Goal: Task Accomplishment & Management: Manage account settings

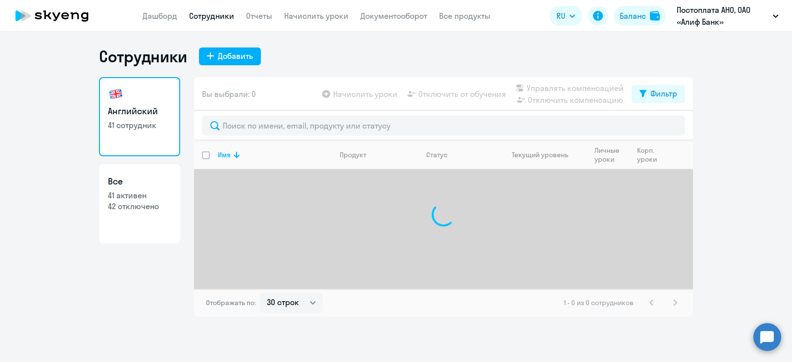
select select "30"
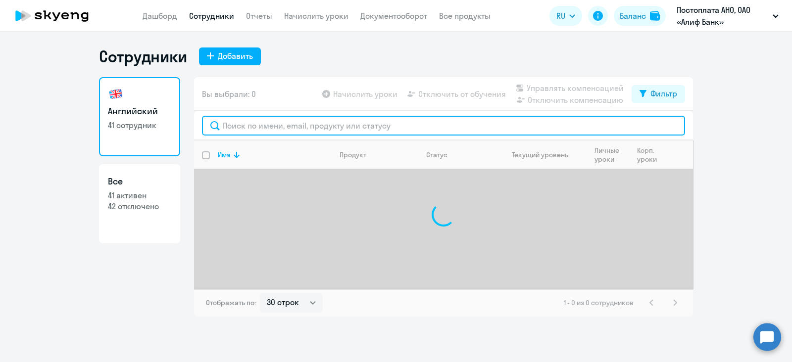
click at [284, 129] on input "text" at bounding box center [443, 126] width 483 height 20
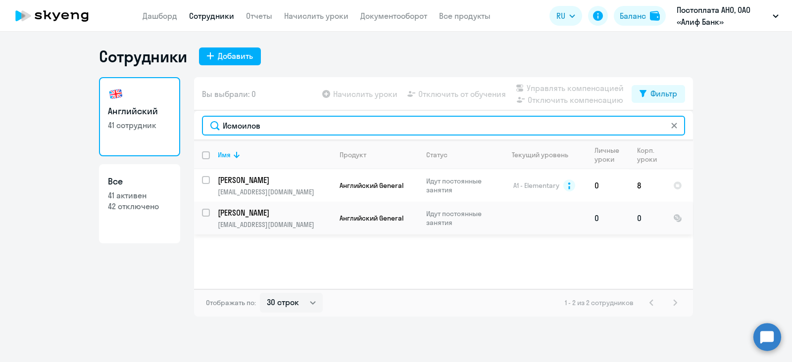
type input "Исмоилов"
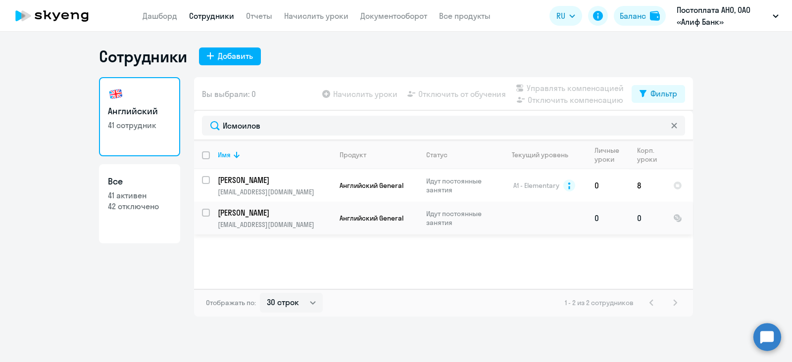
click at [289, 217] on p "[PERSON_NAME]" at bounding box center [274, 212] width 112 height 11
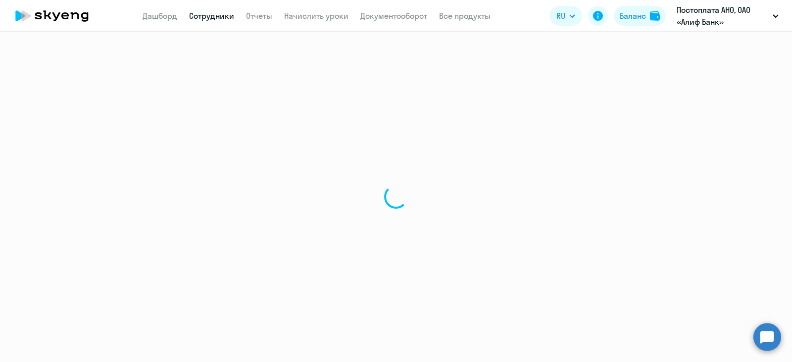
select select "english"
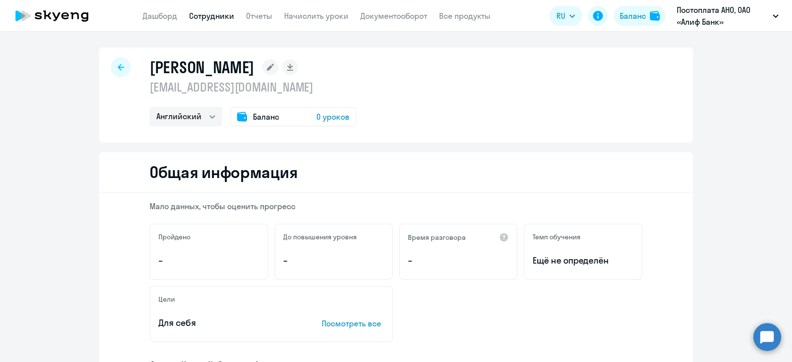
click at [267, 120] on span "Баланс" at bounding box center [266, 117] width 26 height 12
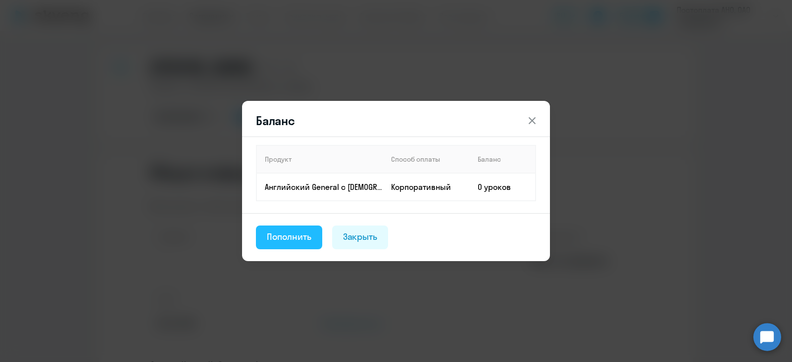
click at [279, 231] on div "Пополнить" at bounding box center [289, 237] width 45 height 13
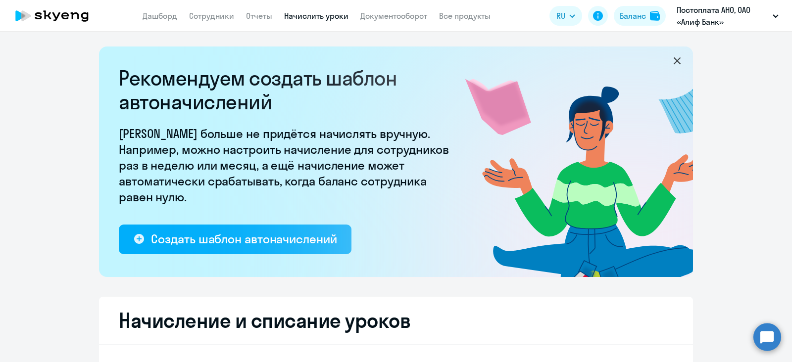
select select "10"
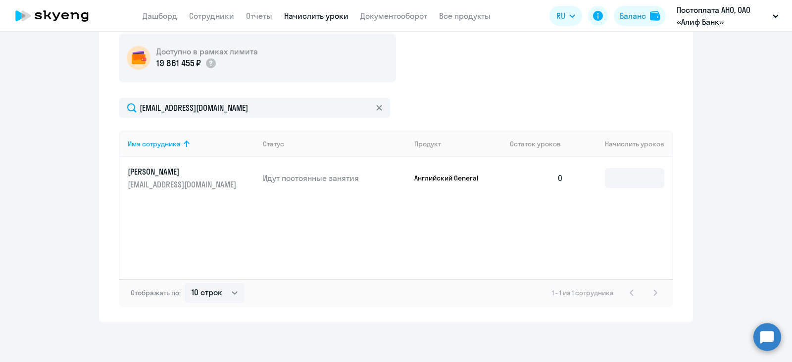
scroll to position [365, 0]
click at [653, 187] on input at bounding box center [634, 178] width 59 height 20
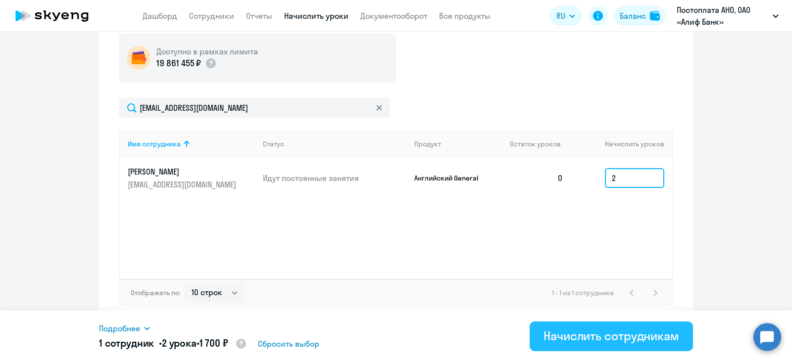
type input "2"
click at [589, 326] on button "Начислить сотрудникам" at bounding box center [610, 337] width 163 height 30
